Goal: Transaction & Acquisition: Obtain resource

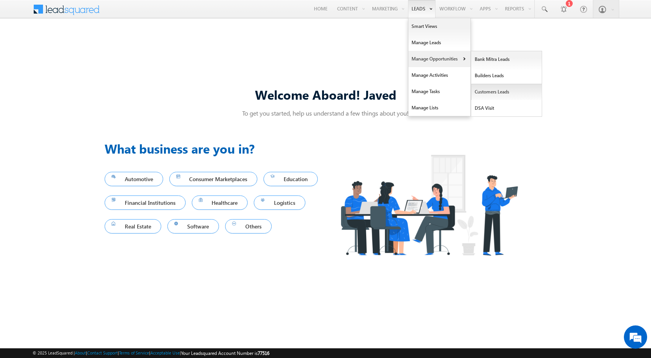
click at [485, 95] on link "Customers Leads" at bounding box center [506, 92] width 71 height 16
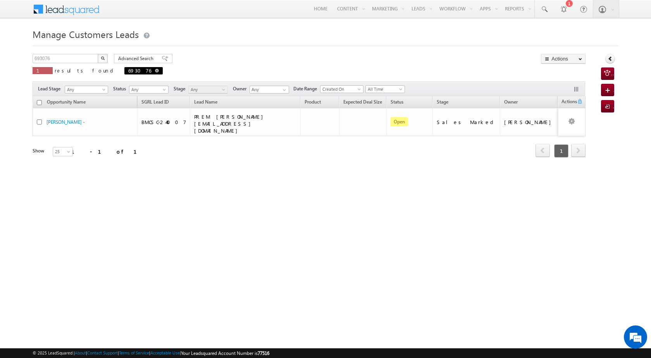
click at [155, 71] on span at bounding box center [157, 71] width 4 height 4
type input "Search Customers Leads"
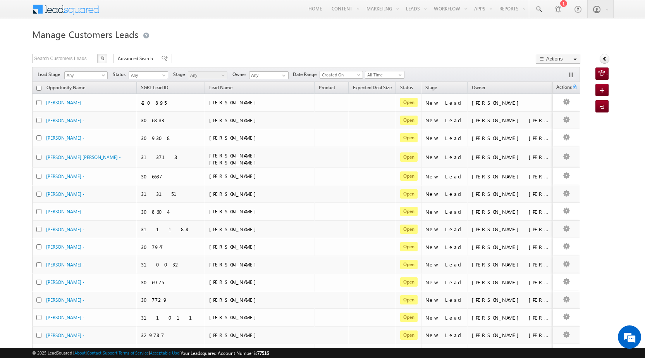
click at [269, 52] on div "Manage Customers Leads Search Customers Leads X 459451 results found Advanced S…" at bounding box center [322, 306] width 581 height 561
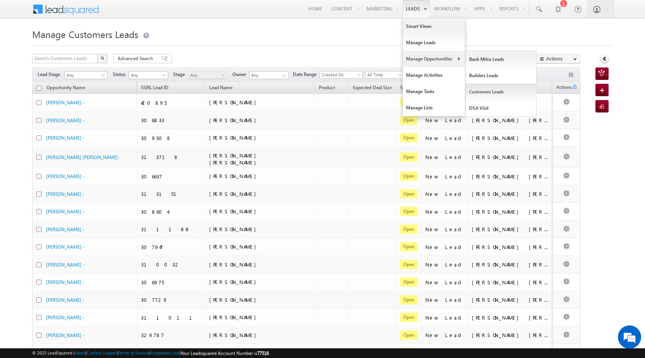
click at [477, 91] on link "Customers Leads" at bounding box center [501, 92] width 71 height 16
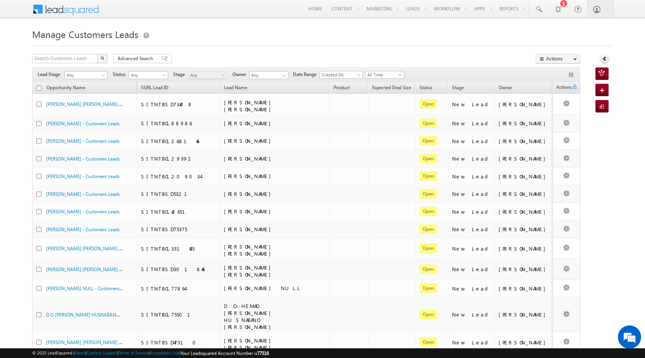
click at [125, 60] on span "Advanced Search" at bounding box center [137, 58] width 38 height 7
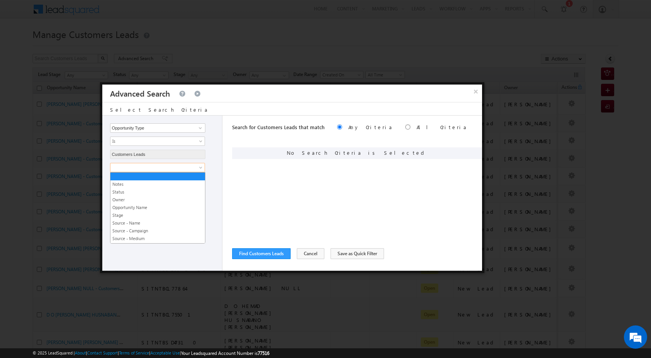
click at [133, 166] on span at bounding box center [152, 167] width 84 height 7
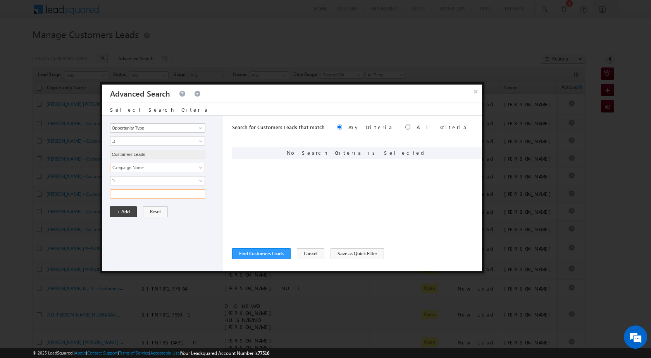
click at [152, 194] on input "text" at bounding box center [157, 193] width 95 height 9
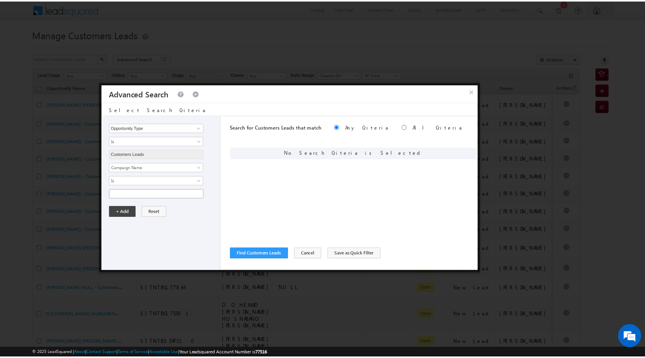
scroll to position [0, 0]
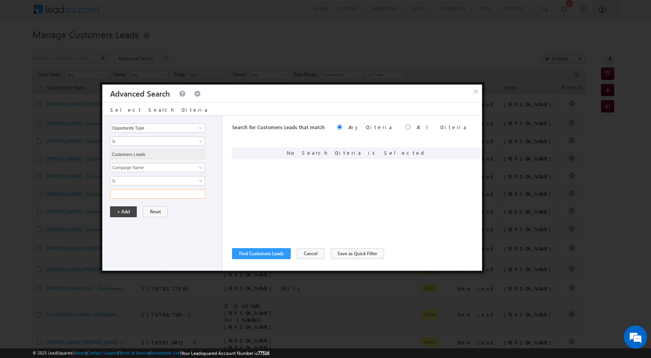
paste input "29AUG25"
type input "29AUG25"
click at [125, 212] on button "+ Add" at bounding box center [123, 211] width 27 height 11
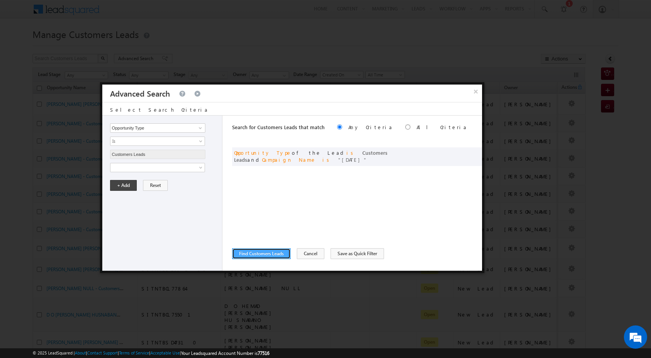
click at [257, 252] on button "Find Customers Leads" at bounding box center [261, 253] width 59 height 11
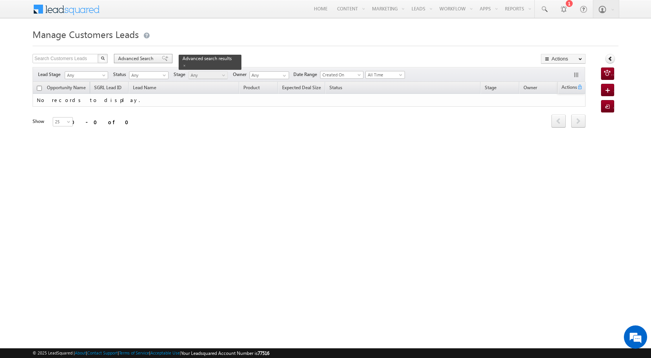
click at [135, 58] on span "Advanced Search" at bounding box center [137, 58] width 38 height 7
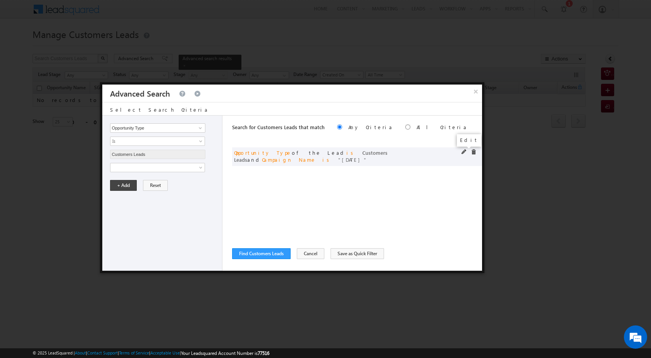
click at [462, 152] on span at bounding box center [464, 151] width 5 height 5
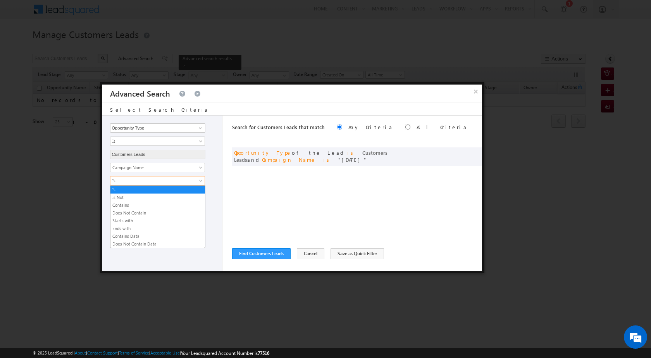
click at [144, 178] on span "Is" at bounding box center [152, 180] width 84 height 7
click at [140, 205] on link "Contains" at bounding box center [157, 205] width 95 height 7
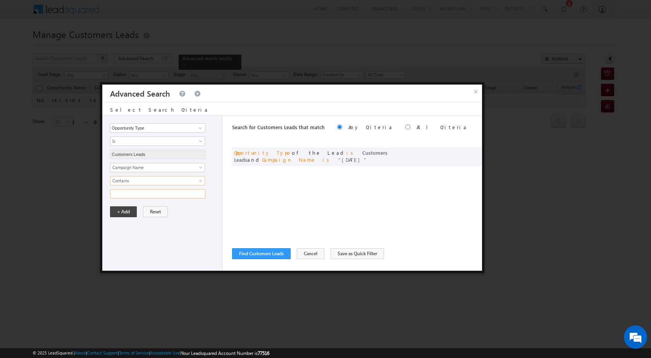
click at [131, 197] on input "text" at bounding box center [157, 193] width 95 height 9
paste input "29AUG25"
type input "29AUG25"
click at [126, 210] on button "+ Add" at bounding box center [123, 211] width 27 height 11
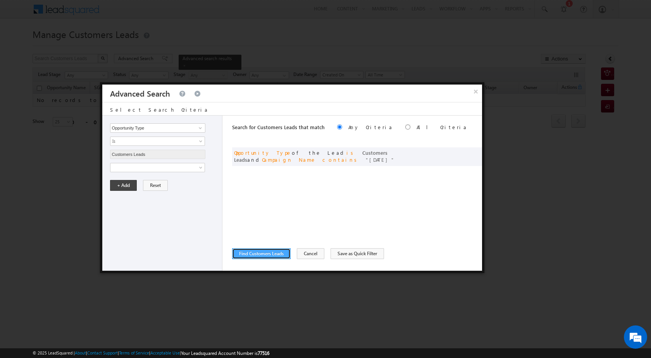
click at [264, 252] on button "Find Customers Leads" at bounding box center [261, 253] width 59 height 11
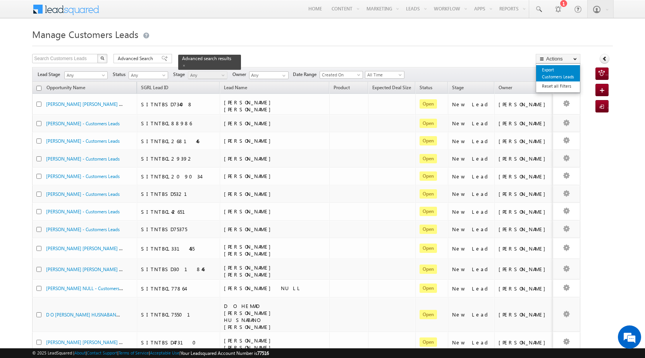
click at [555, 78] on link "Export Customers Leads" at bounding box center [558, 73] width 44 height 16
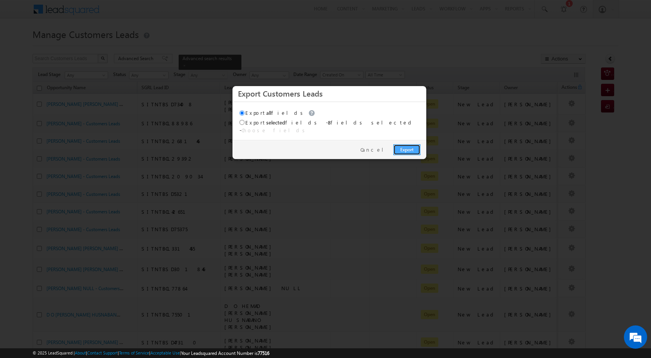
click at [419, 147] on link "Export" at bounding box center [406, 149] width 27 height 11
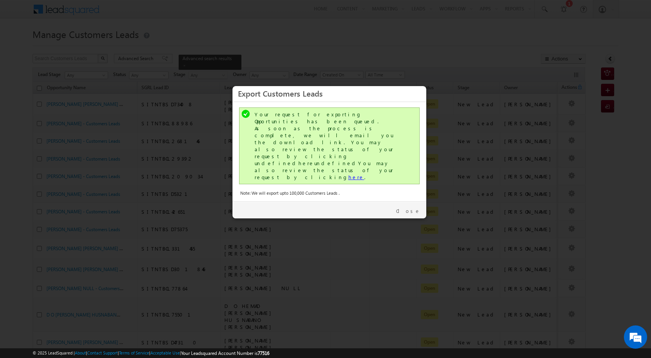
click at [348, 174] on link "here" at bounding box center [356, 177] width 16 height 7
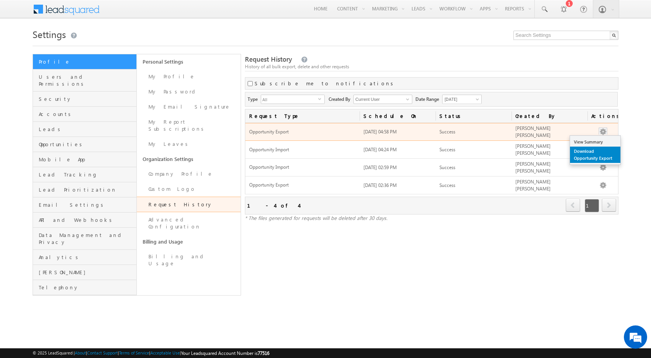
click at [598, 159] on link "Download Opportunity Export" at bounding box center [595, 155] width 50 height 16
